Goal: Information Seeking & Learning: Check status

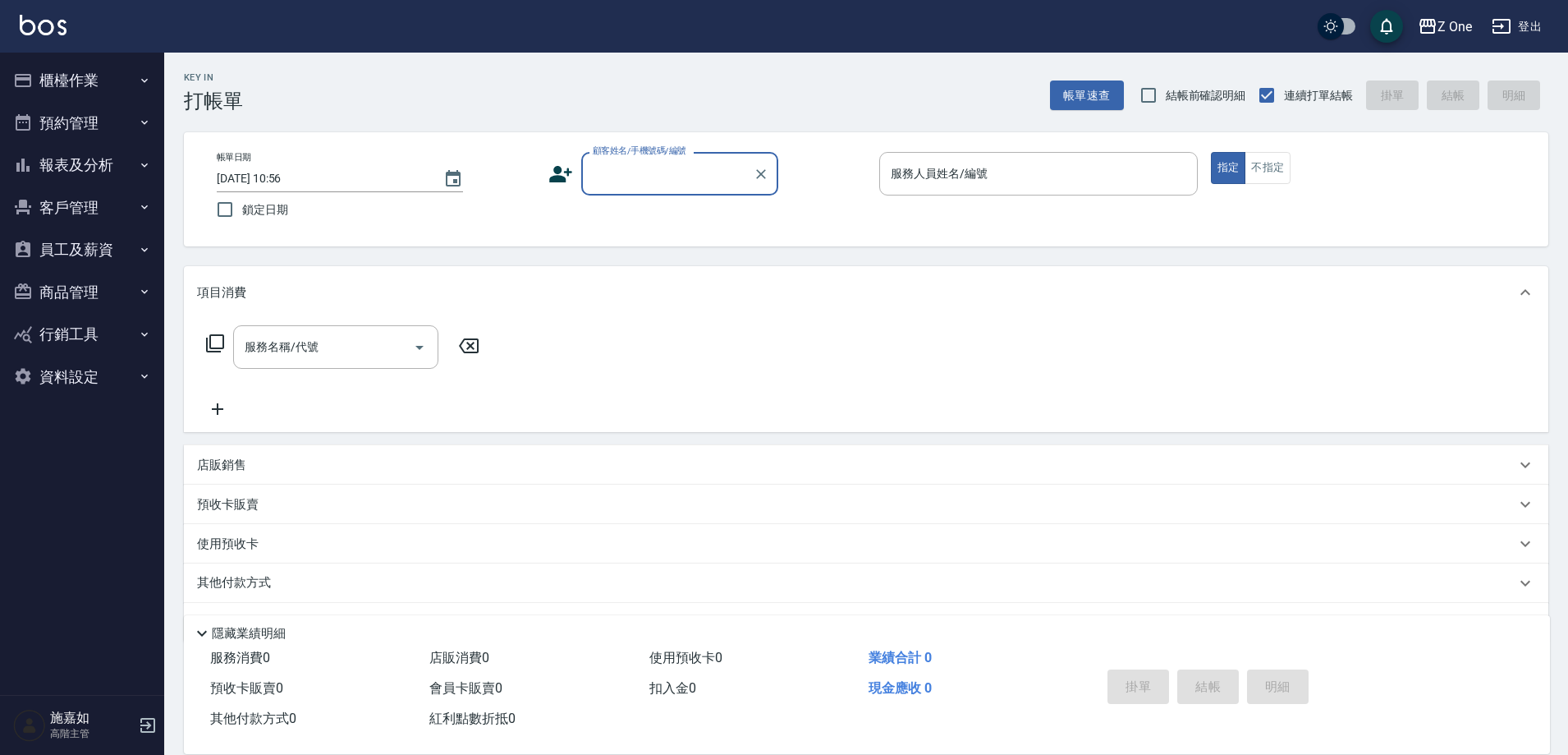
click at [148, 211] on icon "button" at bounding box center [144, 207] width 13 height 13
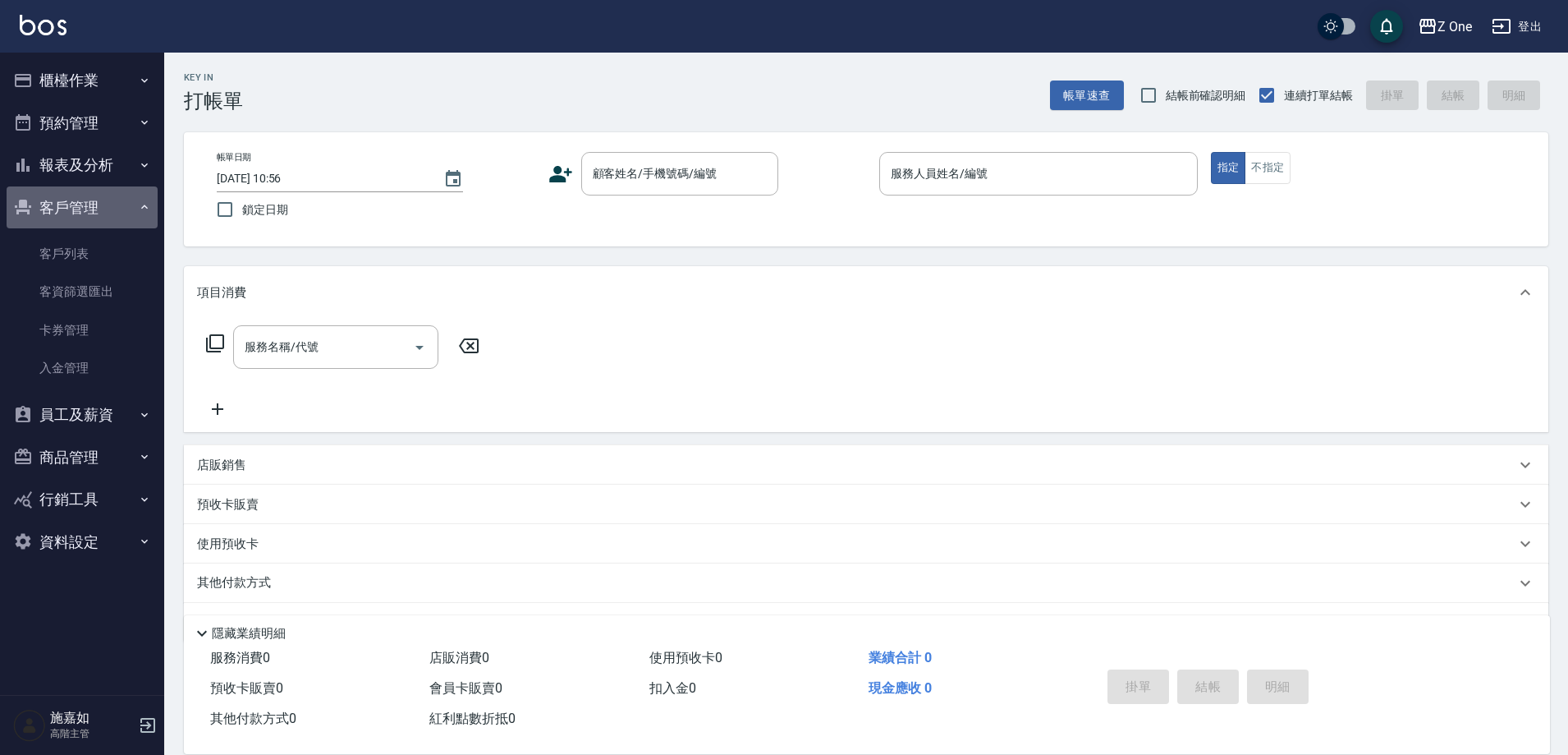
click at [148, 211] on icon "button" at bounding box center [144, 207] width 13 height 13
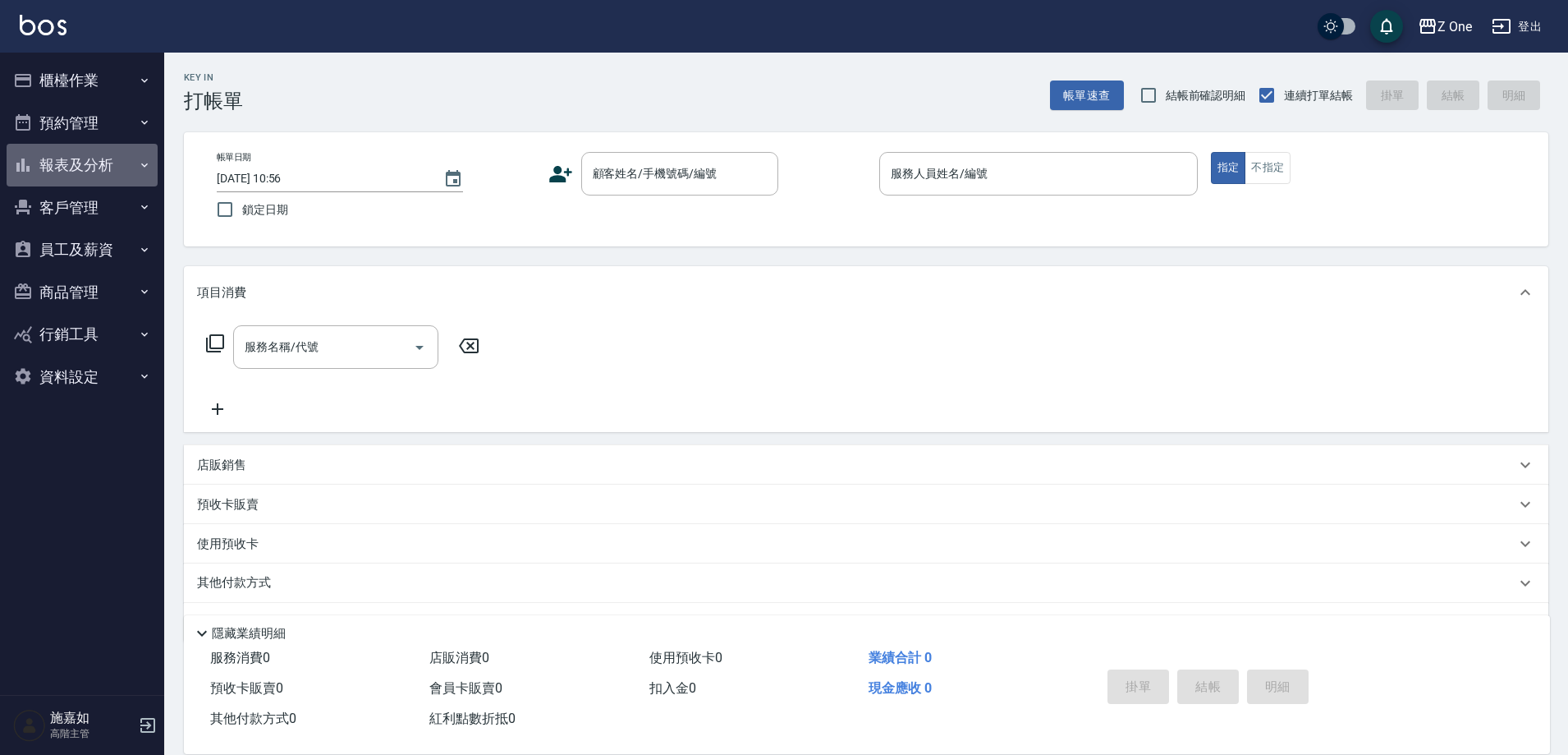
click at [154, 163] on button "報表及分析" at bounding box center [82, 165] width 151 height 43
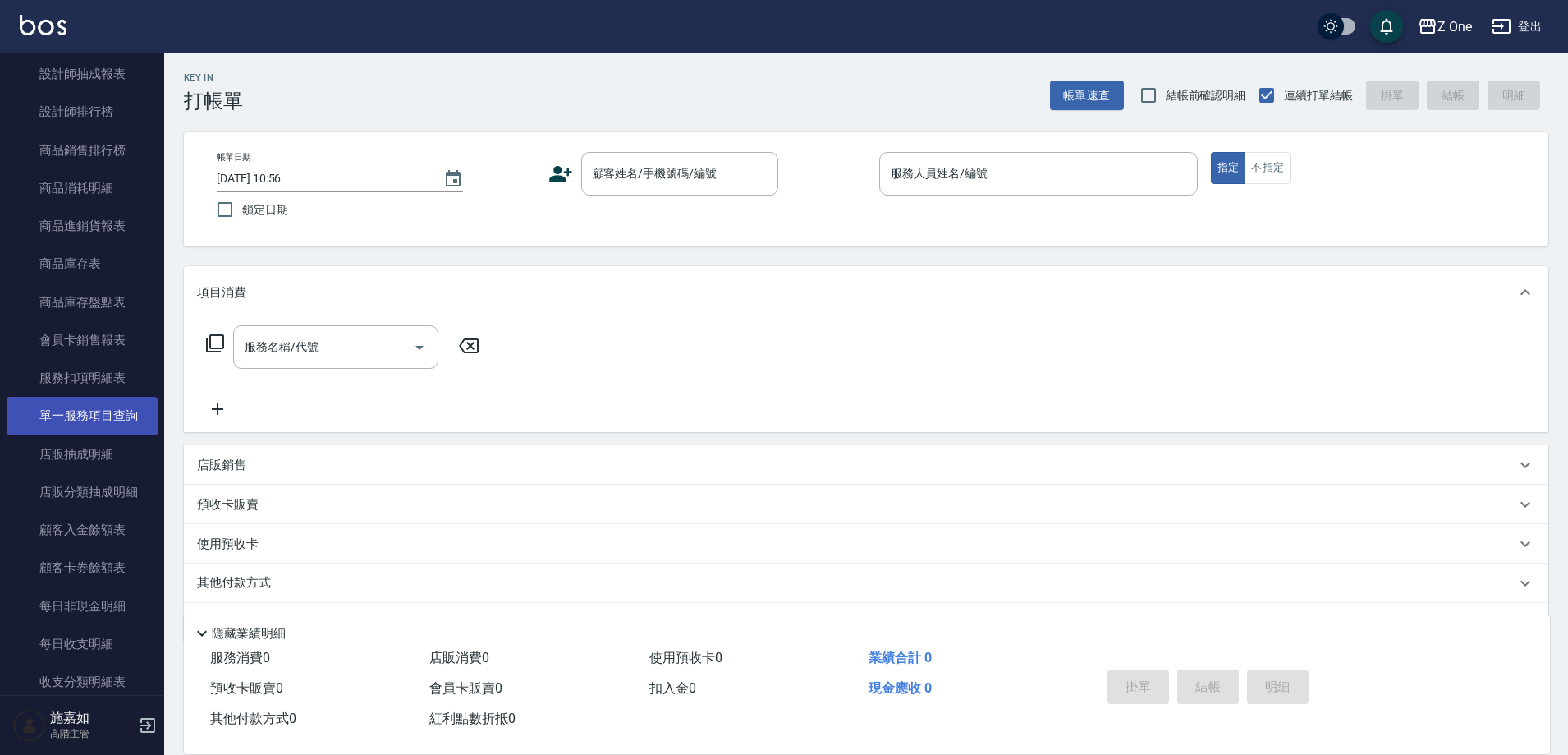
scroll to position [1150, 0]
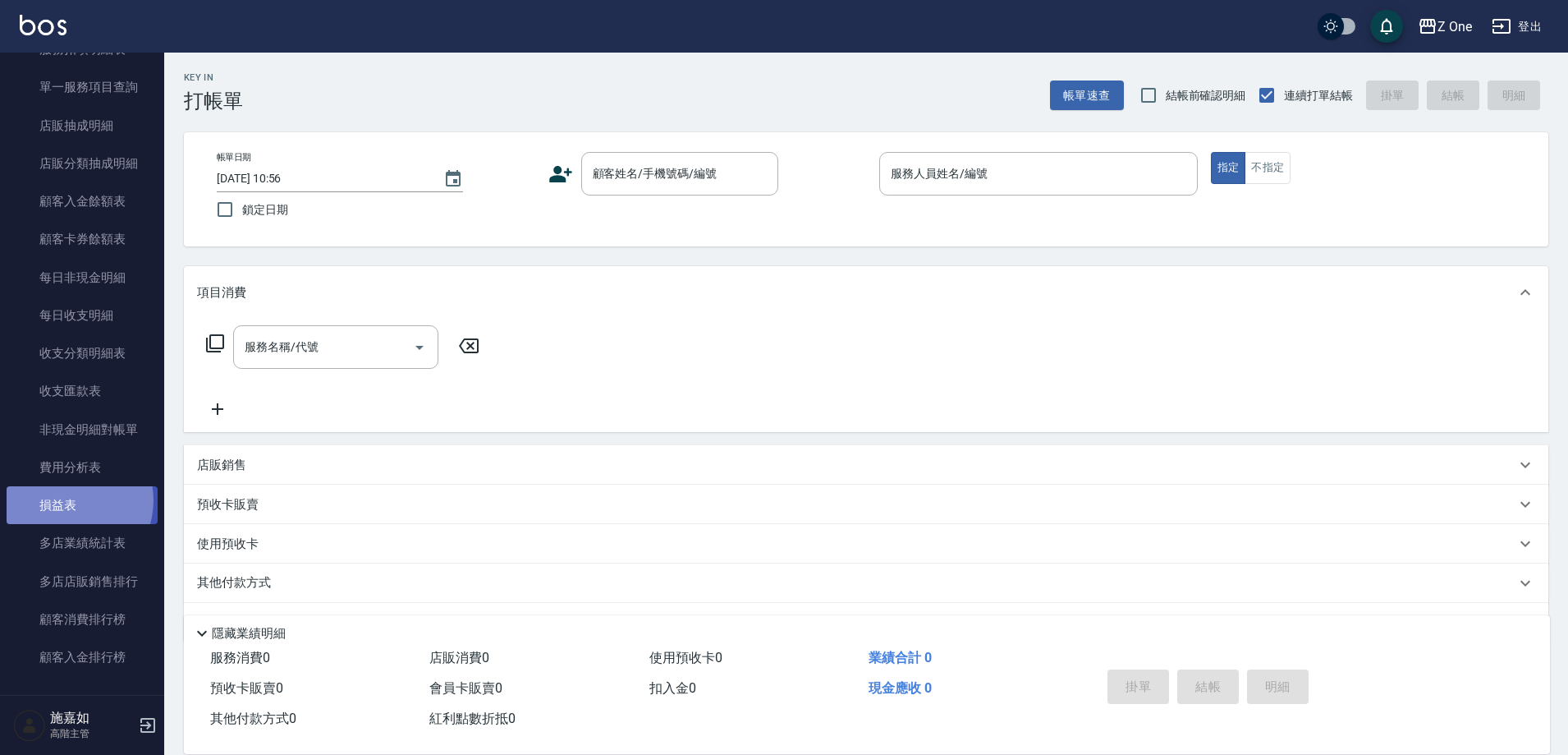
click at [65, 501] on link "損益表" at bounding box center [82, 505] width 151 height 38
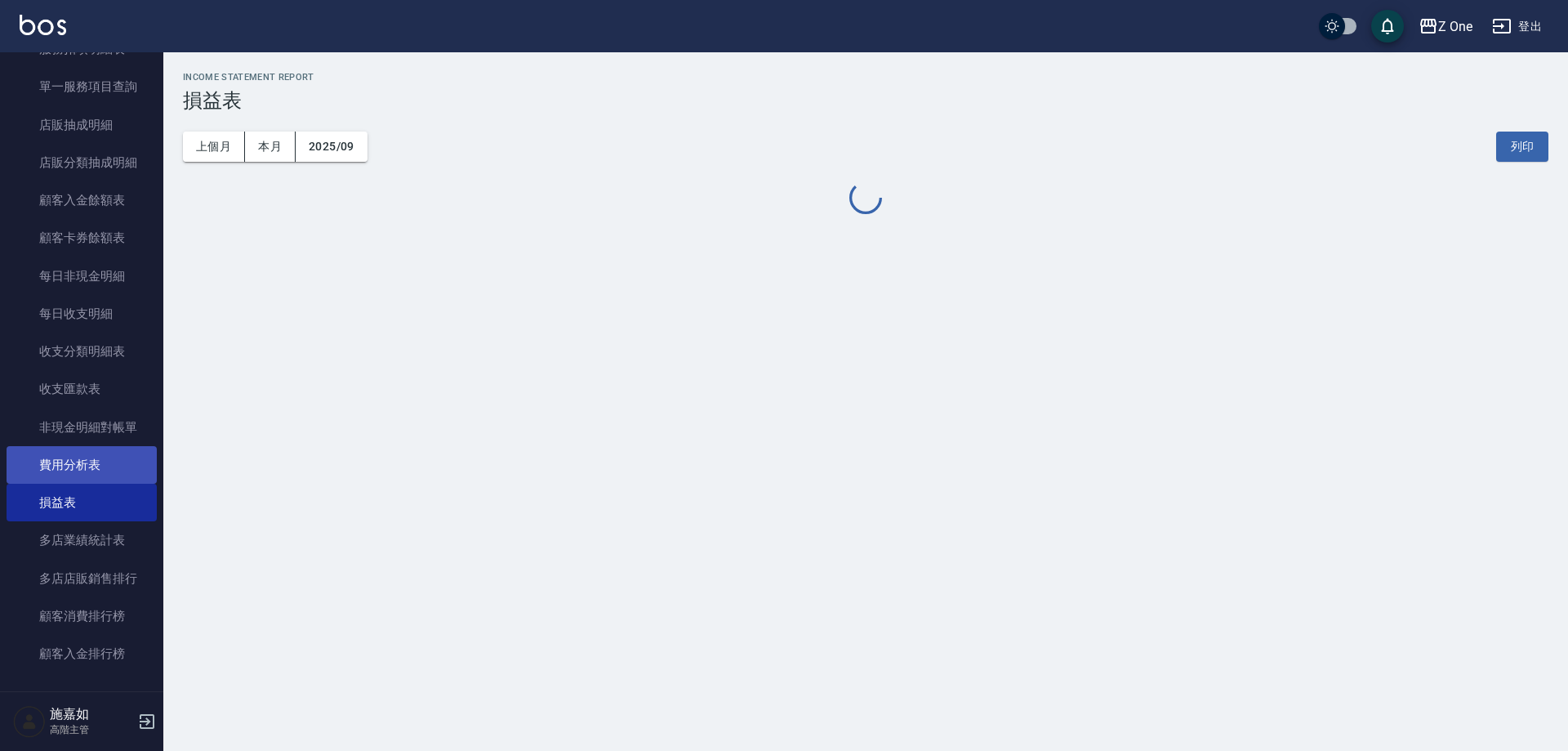
click at [74, 459] on link "費用分析表" at bounding box center [82, 464] width 150 height 38
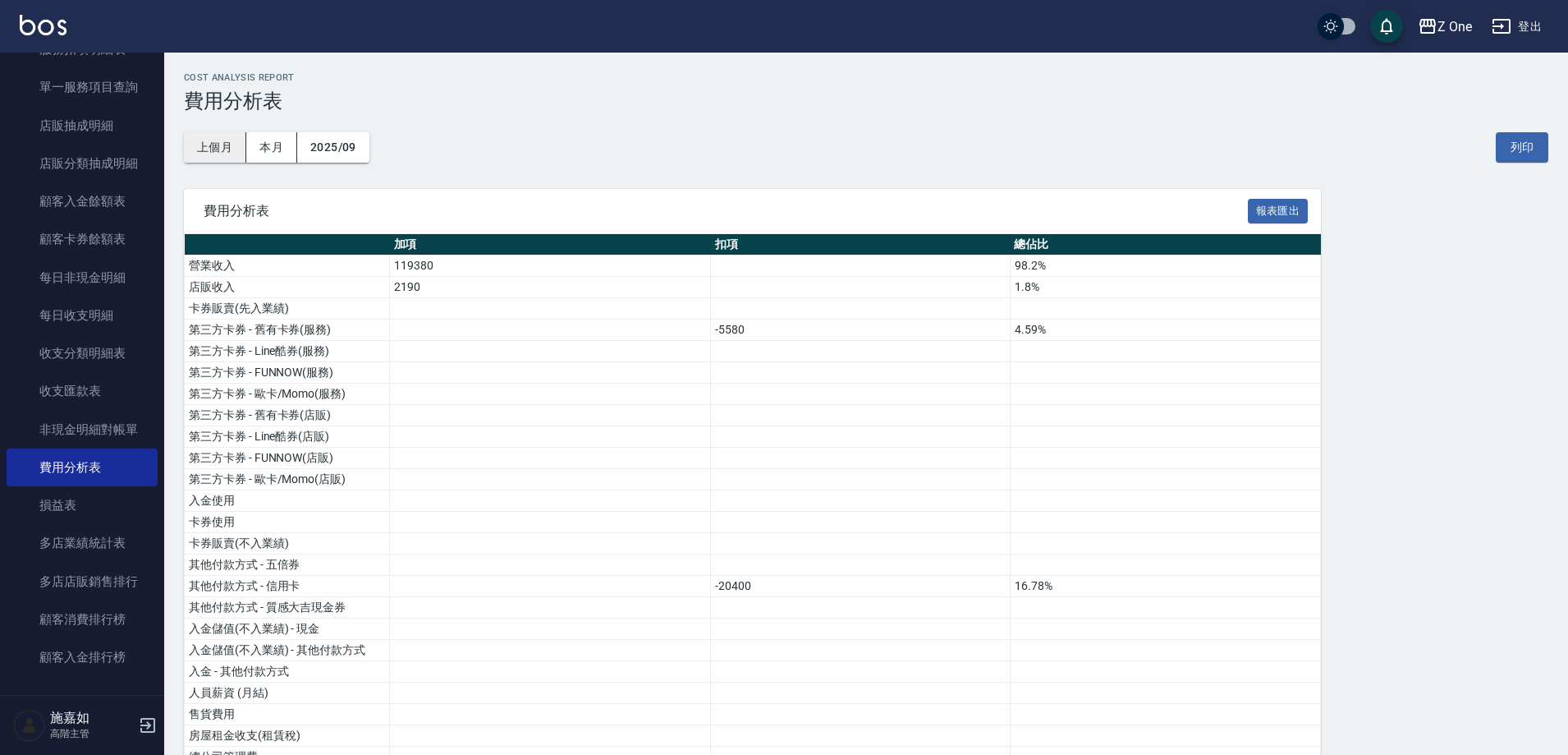
click at [209, 146] on button "上個月" at bounding box center [215, 147] width 62 height 30
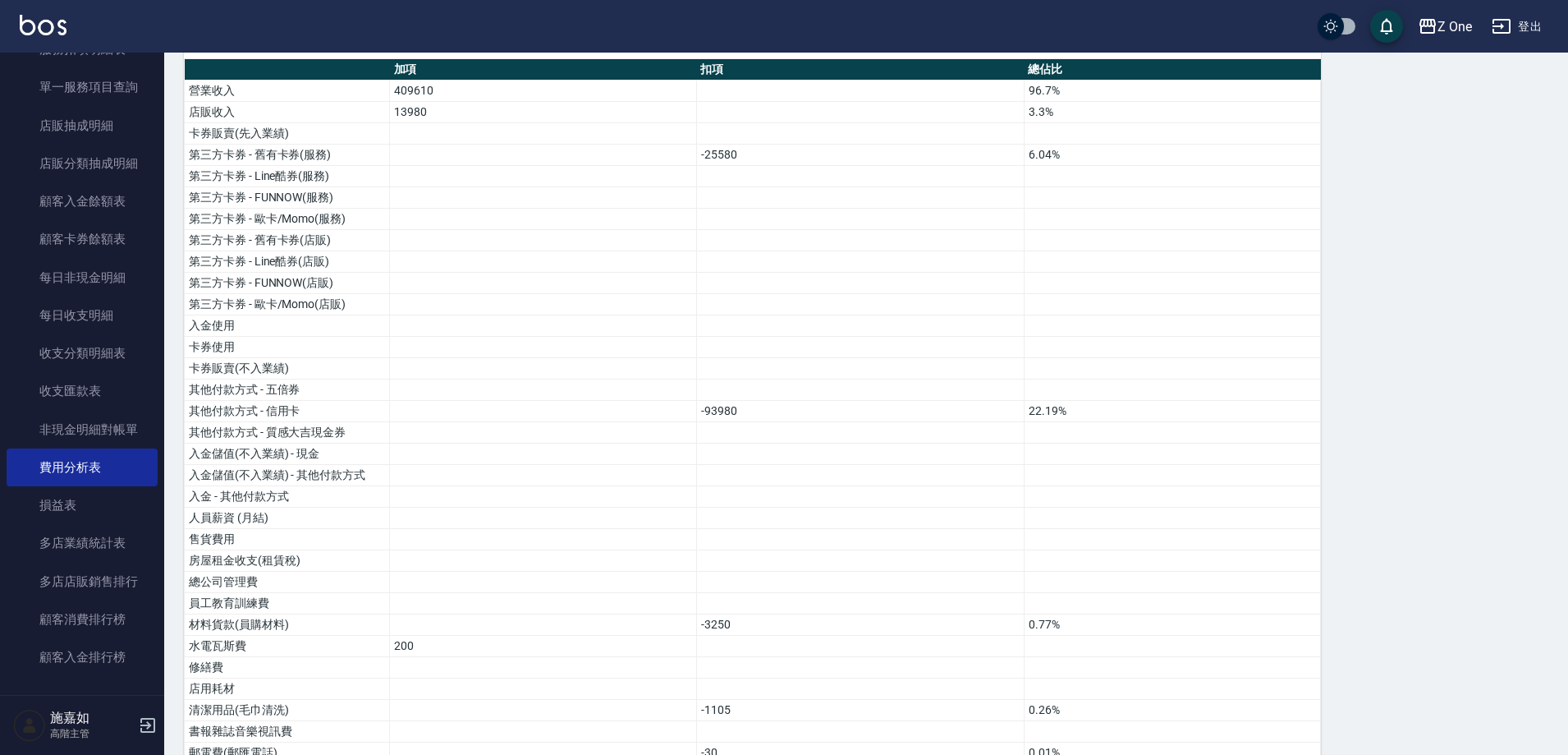
scroll to position [204, 0]
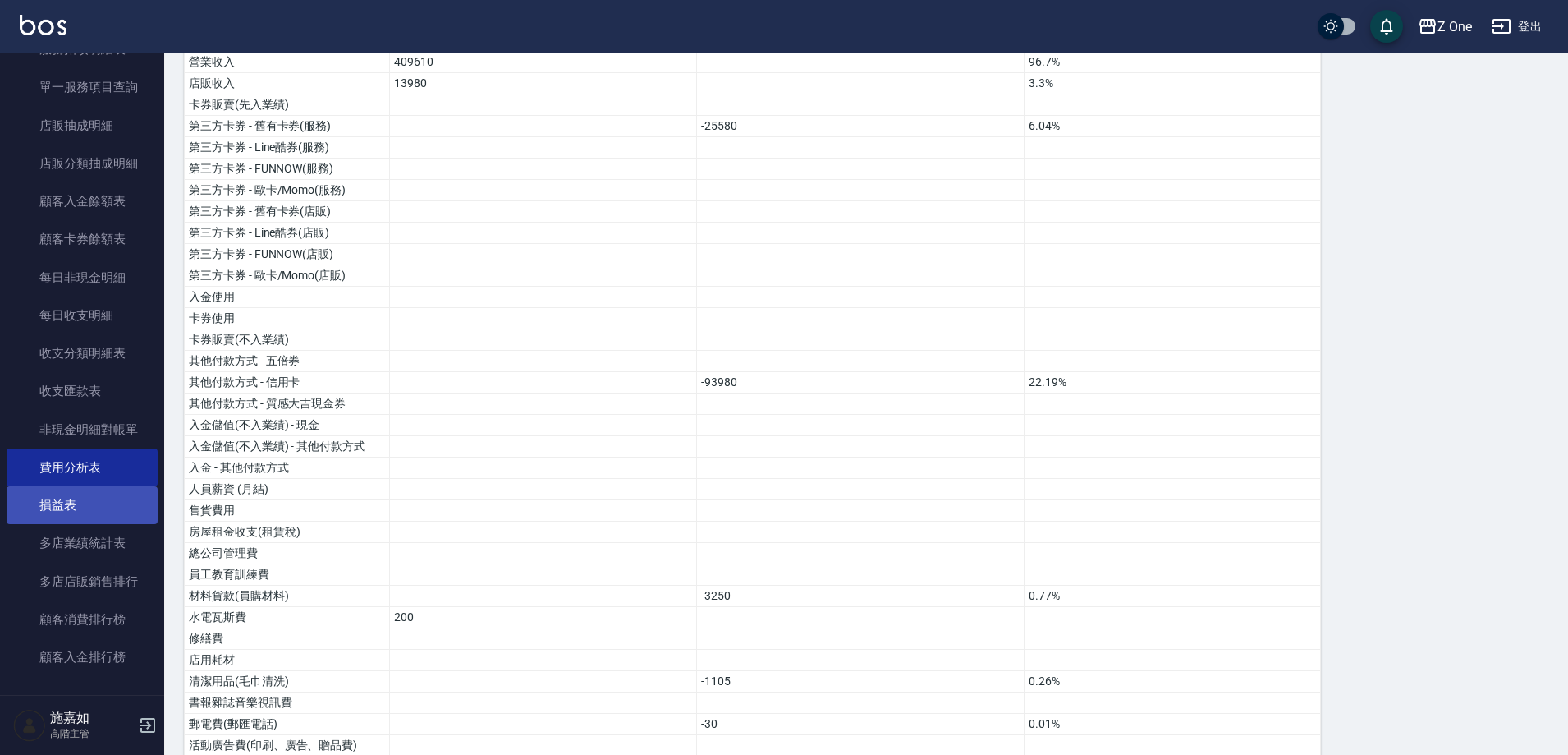
click at [71, 509] on link "損益表" at bounding box center [82, 505] width 151 height 38
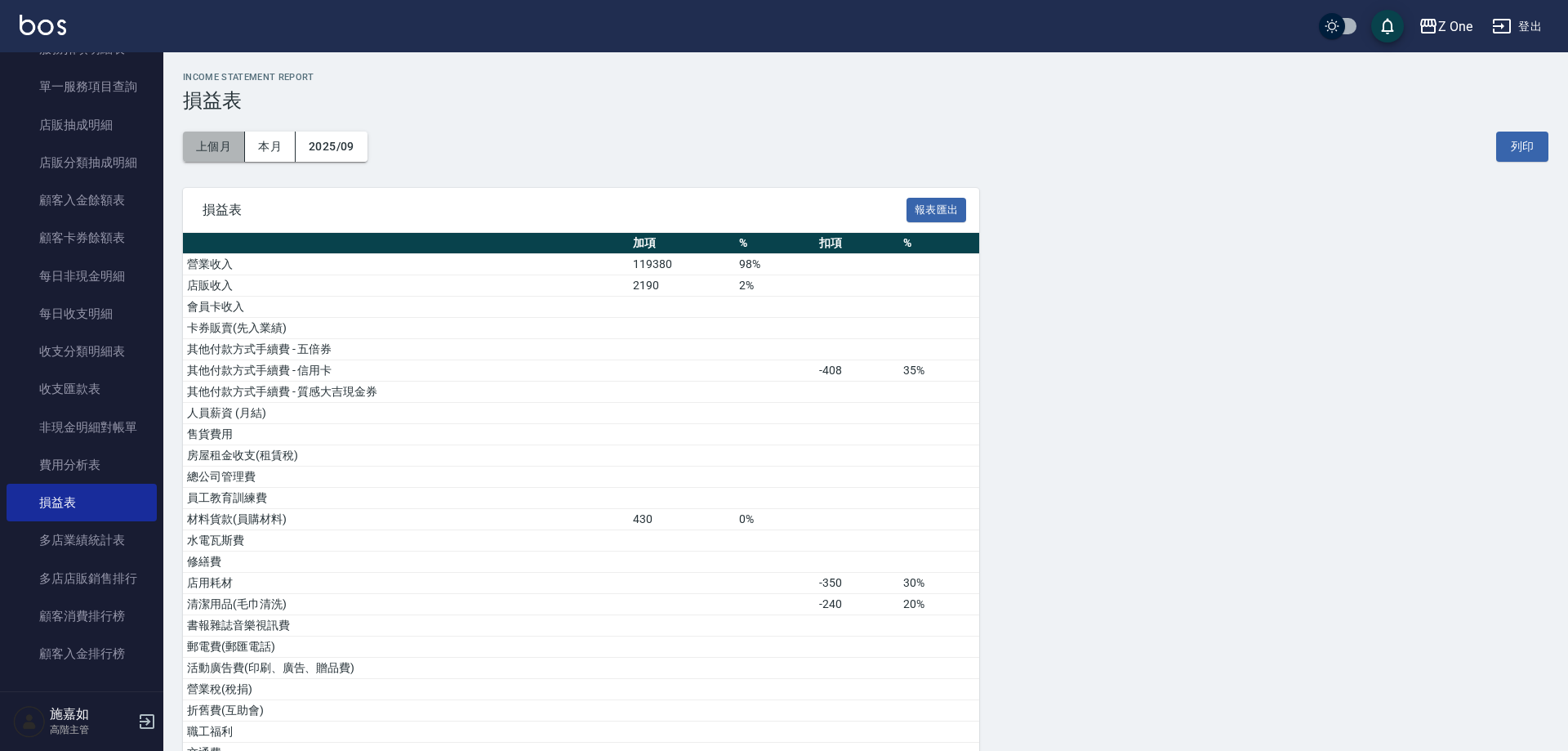
click at [222, 147] on button "上個月" at bounding box center [214, 146] width 62 height 30
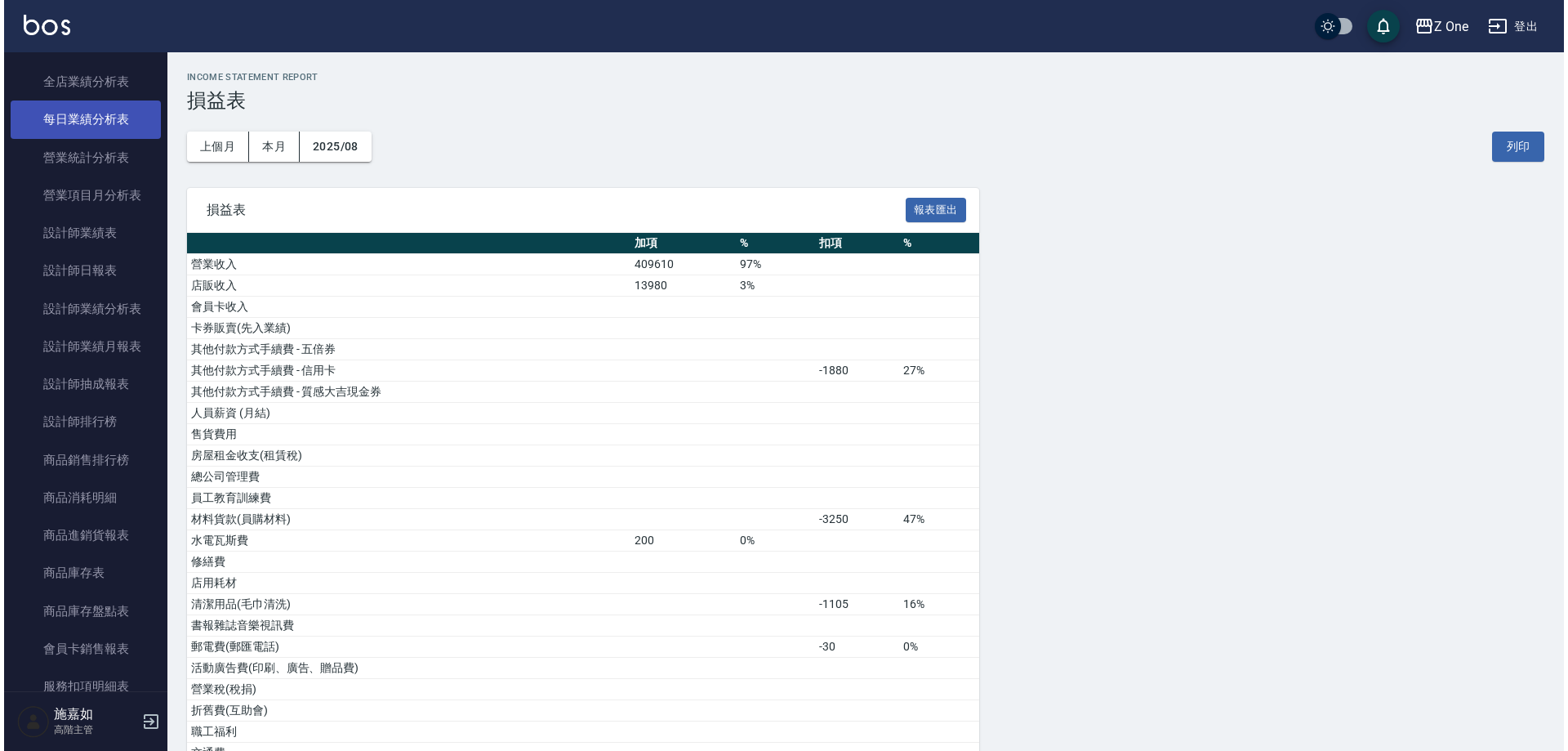
scroll to position [654, 0]
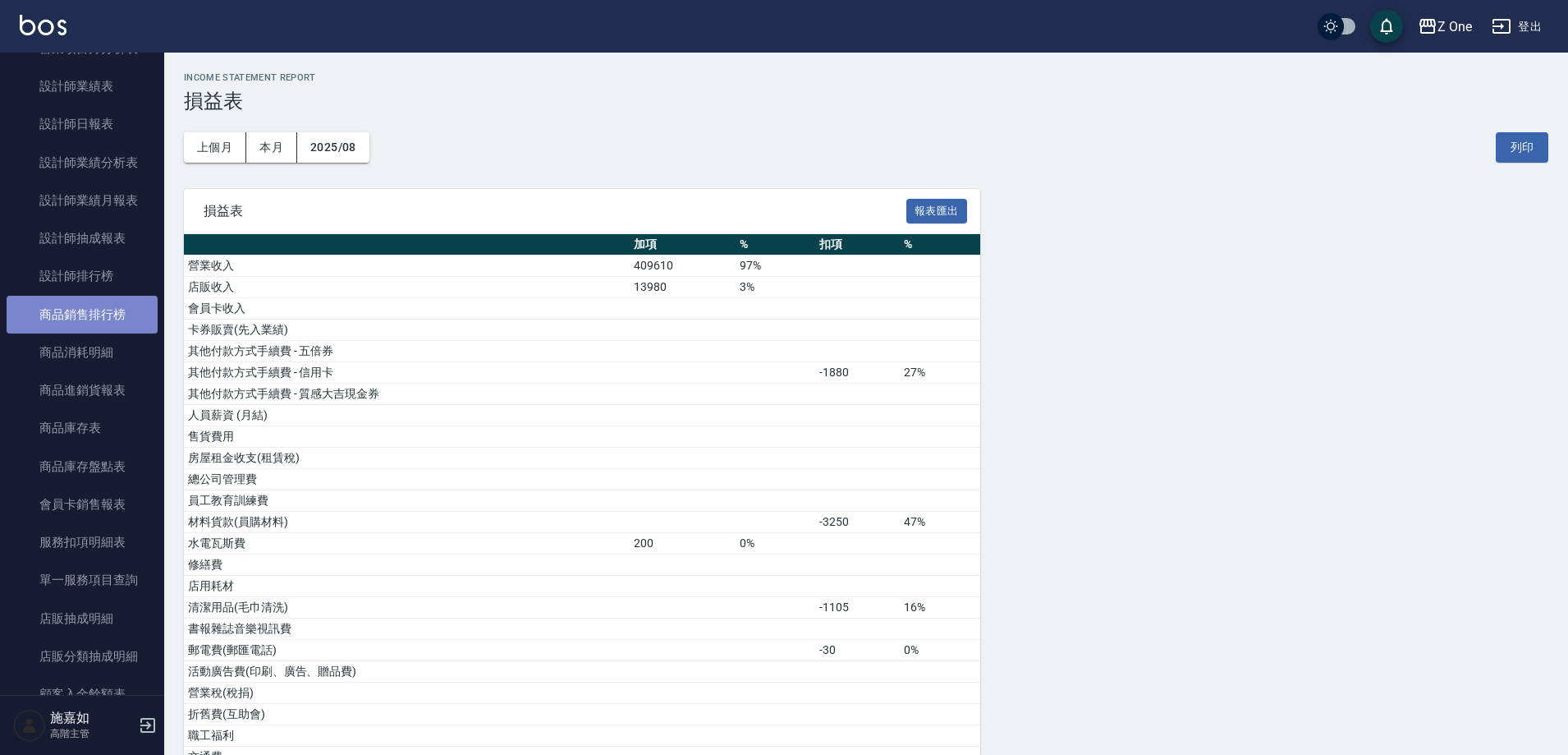
click at [118, 310] on link "商品銷售排行榜" at bounding box center [82, 314] width 151 height 38
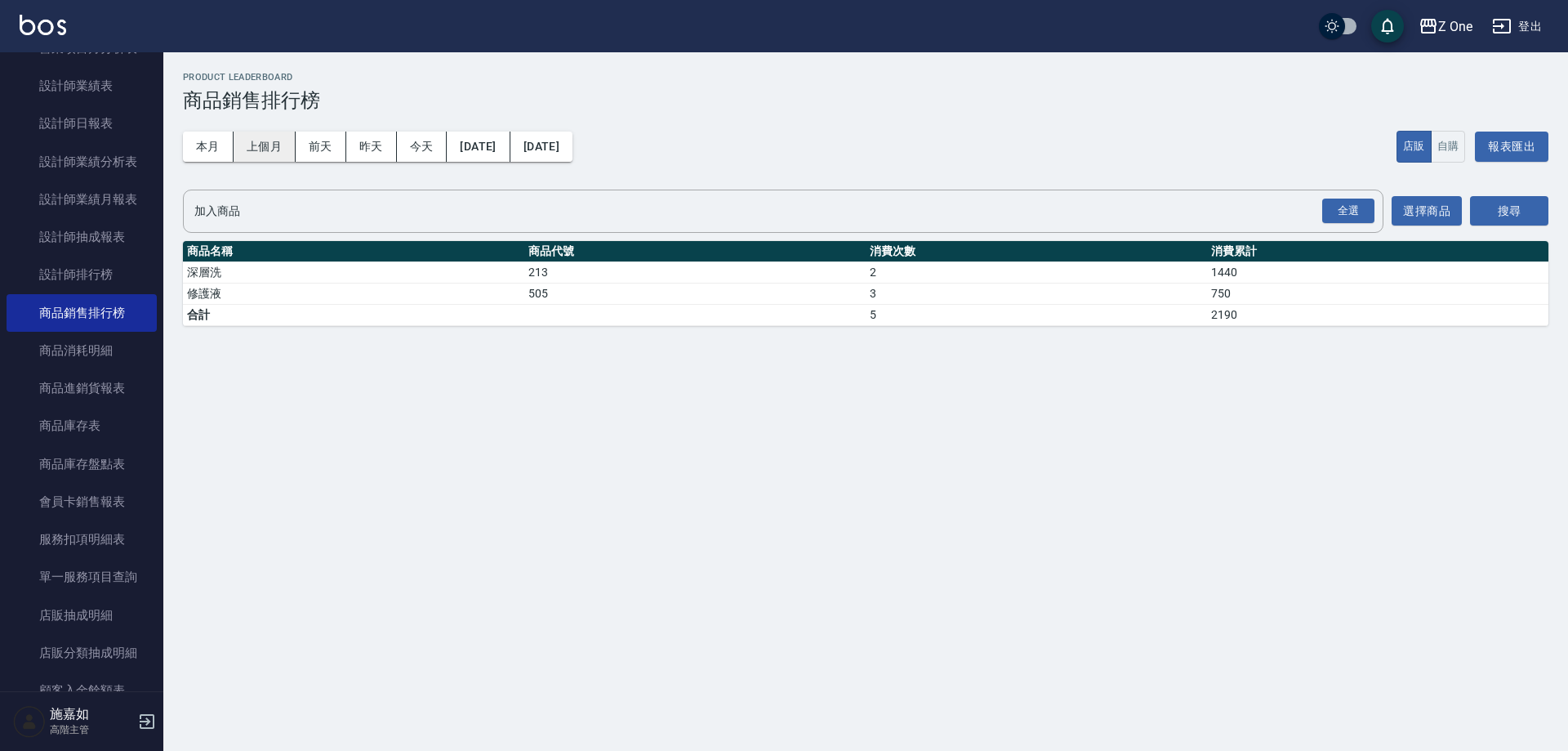
click at [262, 139] on button "上個月" at bounding box center [265, 146] width 62 height 30
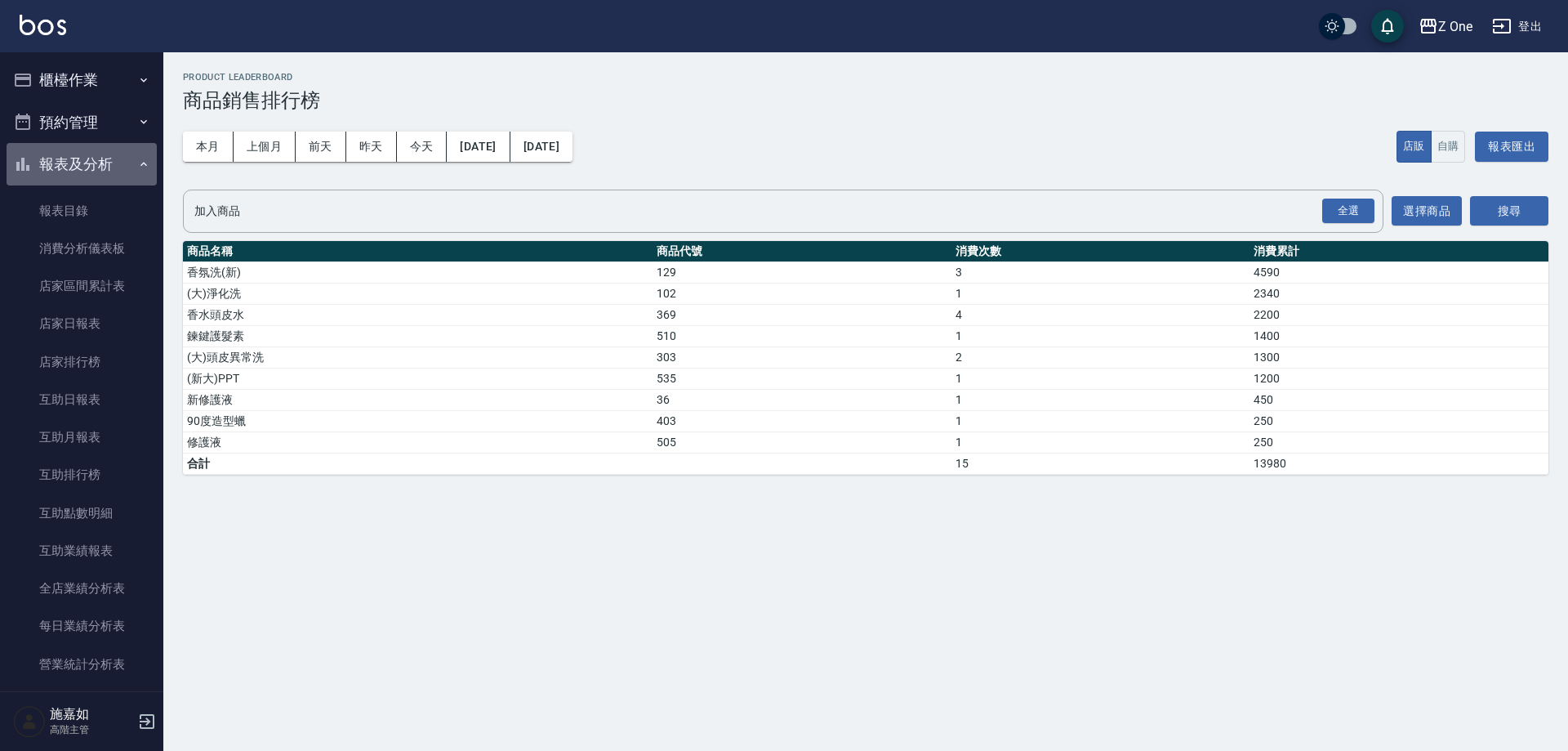
click at [137, 163] on icon "button" at bounding box center [144, 165] width 13 height 13
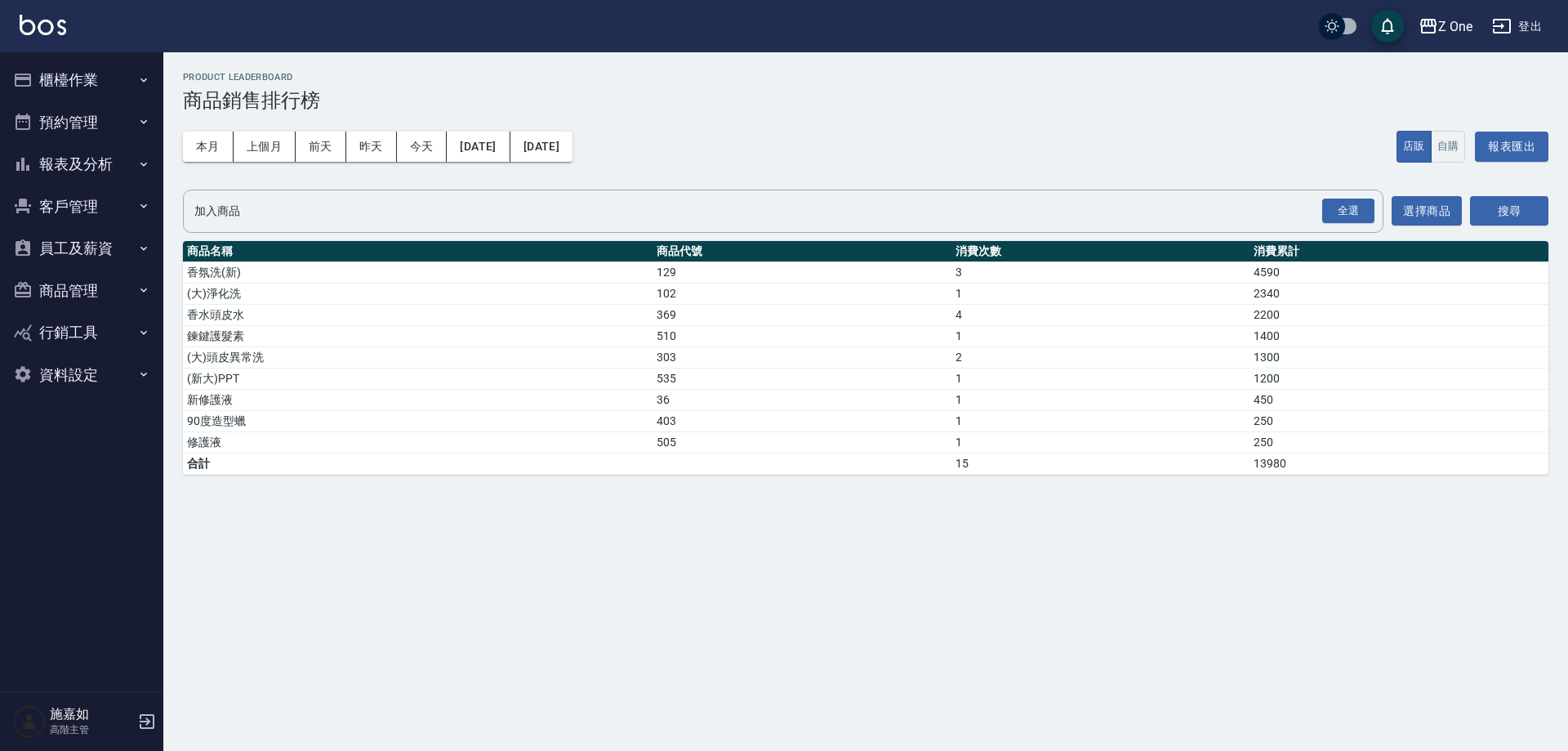
click at [136, 79] on button "櫃檯作業" at bounding box center [82, 79] width 150 height 43
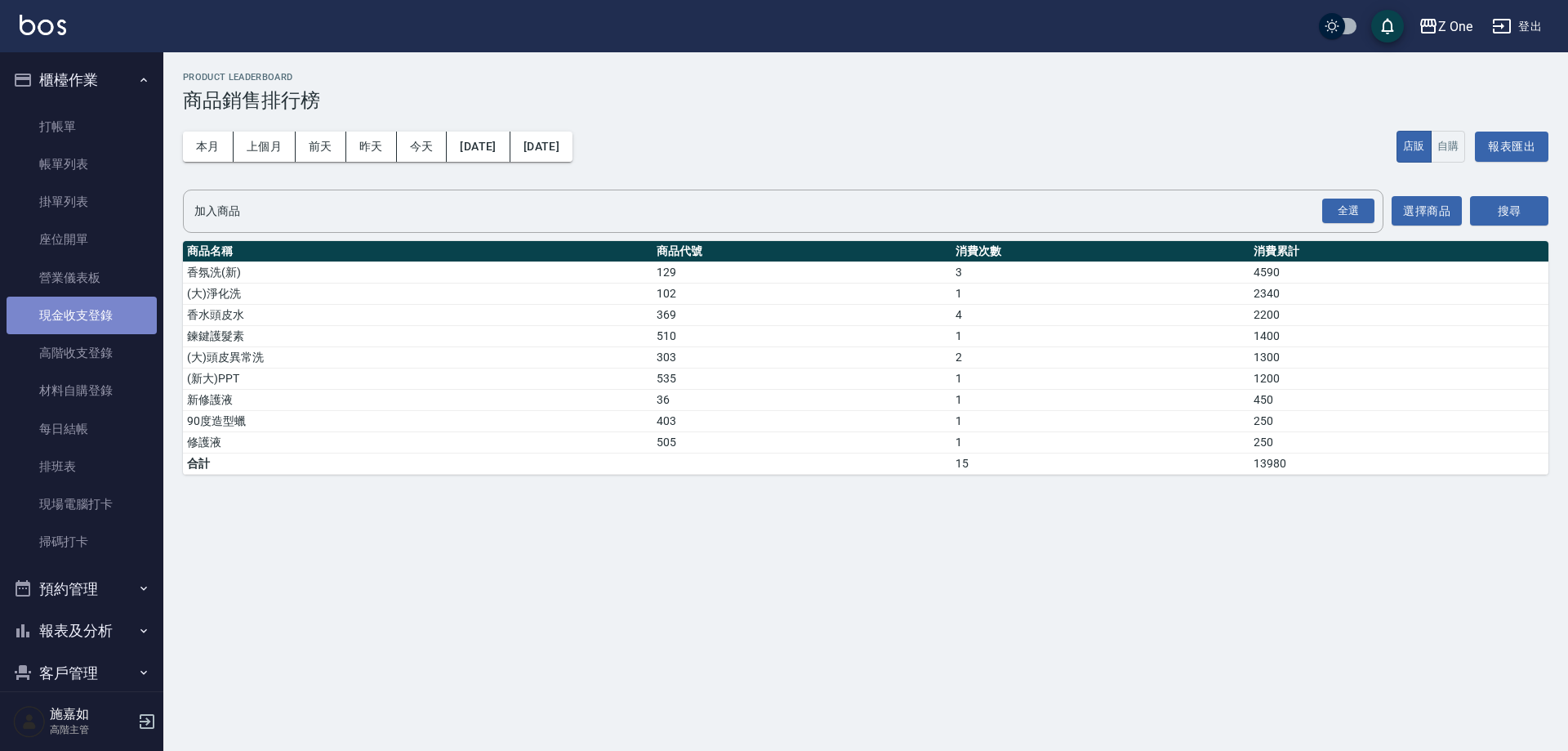
click at [107, 304] on link "現金收支登錄" at bounding box center [82, 315] width 150 height 38
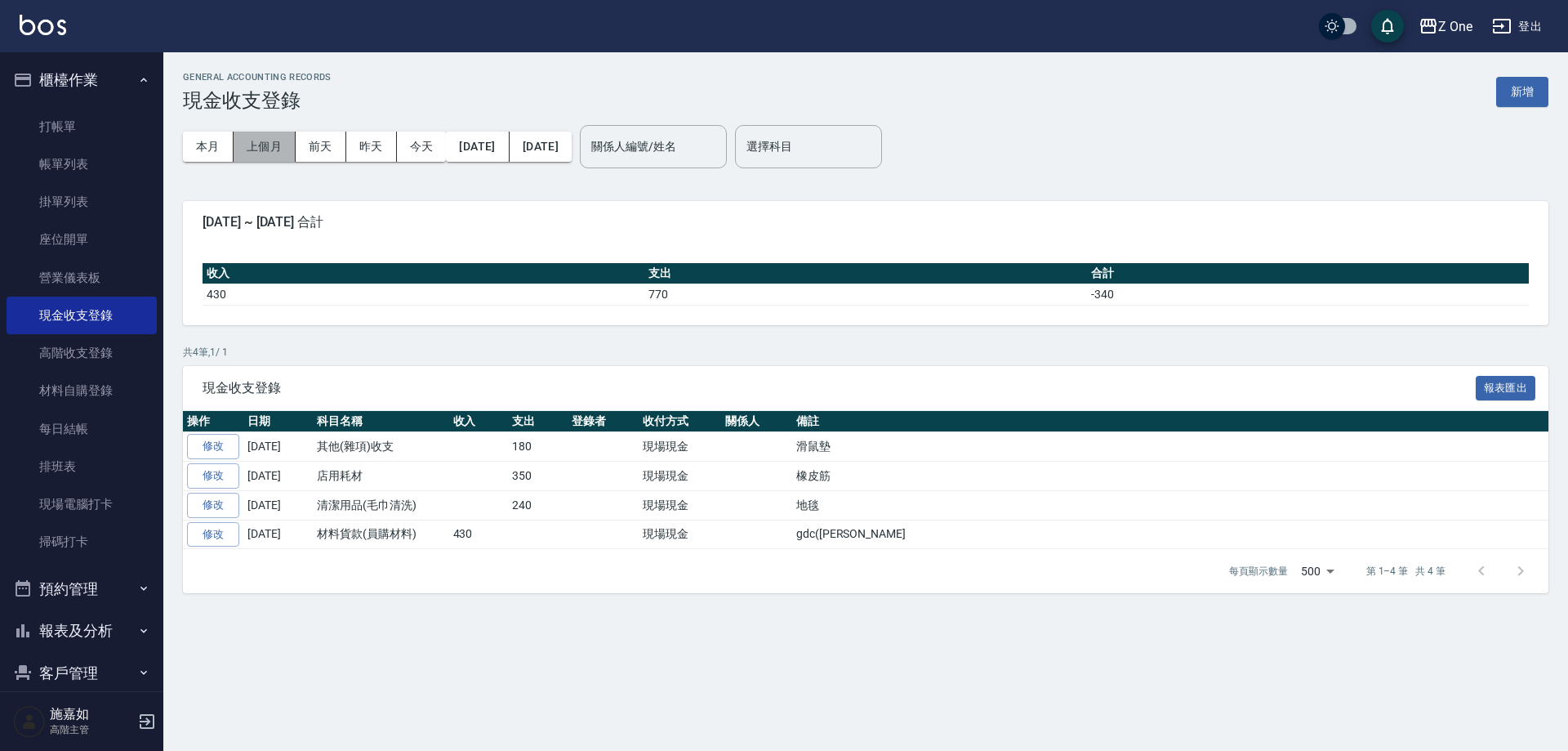
click at [270, 159] on button "上個月" at bounding box center [265, 146] width 62 height 30
